Goal: Task Accomplishment & Management: Use online tool/utility

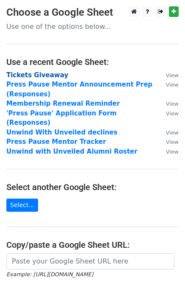
click at [26, 74] on strong "Tickets Giveaway" at bounding box center [37, 75] width 62 height 8
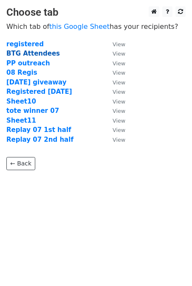
click at [17, 53] on strong "BTG Attendees" at bounding box center [32, 54] width 53 height 8
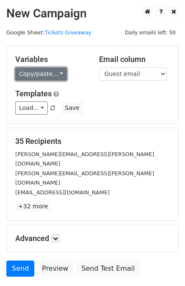
click at [50, 75] on link "Copy/paste..." at bounding box center [41, 73] width 52 height 13
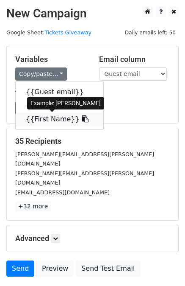
click at [48, 116] on link "{{First Name}}" at bounding box center [60, 119] width 88 height 14
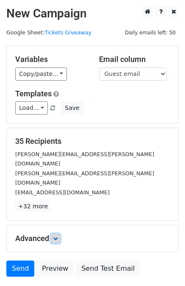
click at [53, 234] on link at bounding box center [55, 238] width 9 height 9
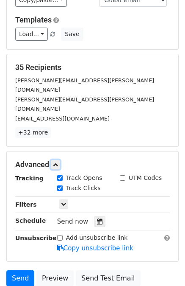
scroll to position [105, 0]
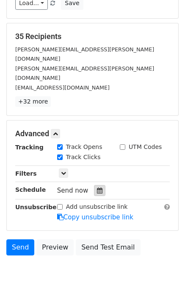
click at [97, 187] on icon at bounding box center [100, 190] width 6 height 6
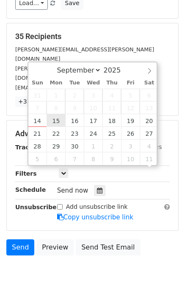
scroll to position [0, 0]
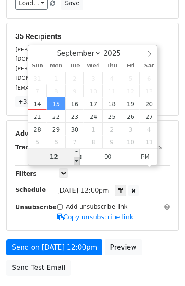
type input "2025-09-15 11:00"
type input "11"
click at [76, 160] on span at bounding box center [77, 161] width 6 height 8
type input "2025-09-15 10:00"
type input "10"
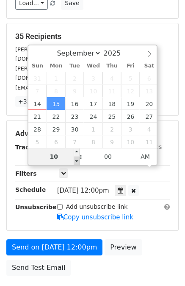
click at [76, 160] on span at bounding box center [77, 161] width 6 height 8
type input "2025-09-15 09:00"
type input "09"
click at [76, 160] on span at bounding box center [77, 161] width 6 height 8
type input "2025-09-15 08:00"
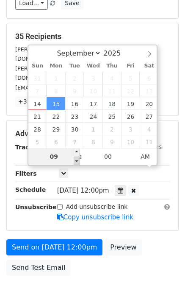
type input "08"
click at [76, 160] on span at bounding box center [77, 161] width 6 height 8
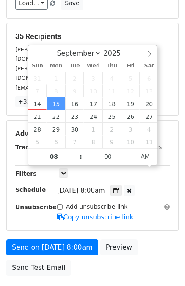
click at [14, 207] on div "Advanced Tracking Track Opens UTM Codes Track Clicks Filters Only include sprea…" at bounding box center [93, 175] width 172 height 110
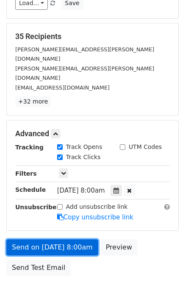
click at [55, 239] on link "Send on Sep 15 at 8:00am" at bounding box center [52, 247] width 92 height 16
